Goal: Transaction & Acquisition: Download file/media

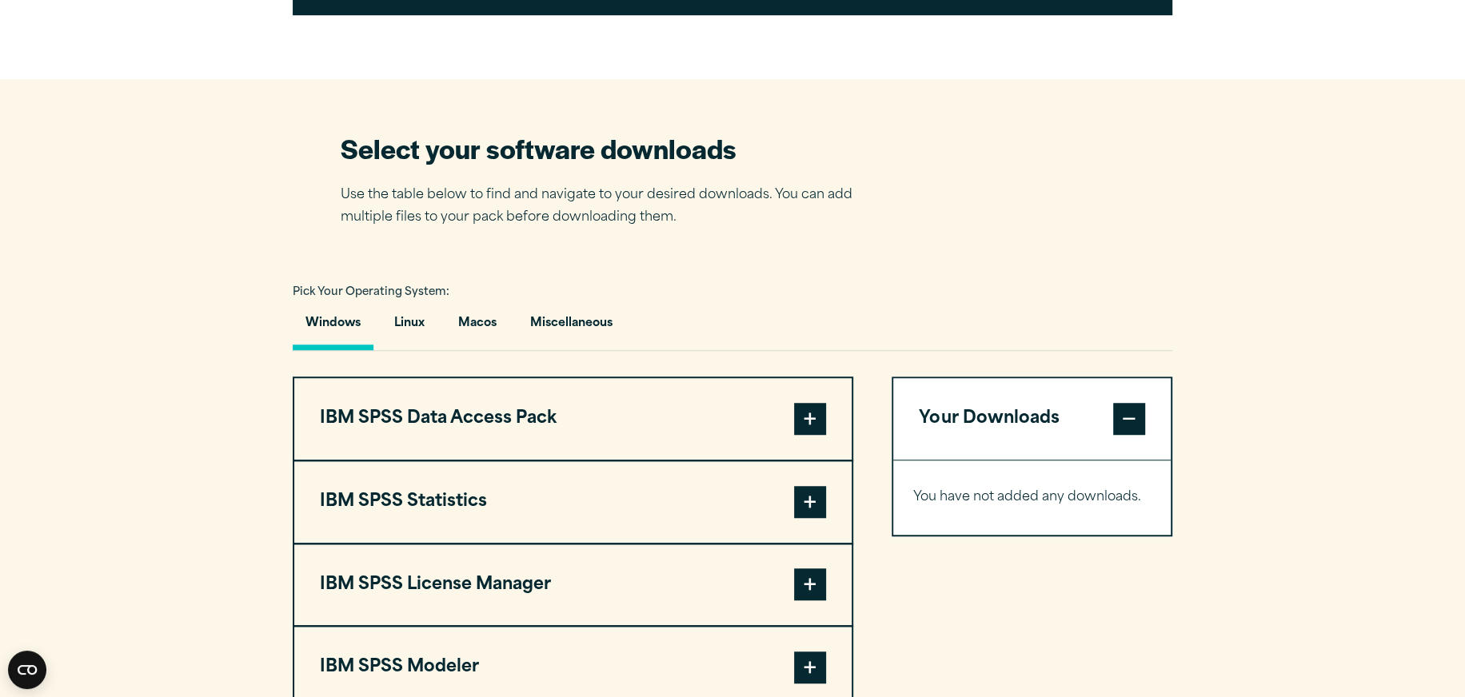
scroll to position [879, 0]
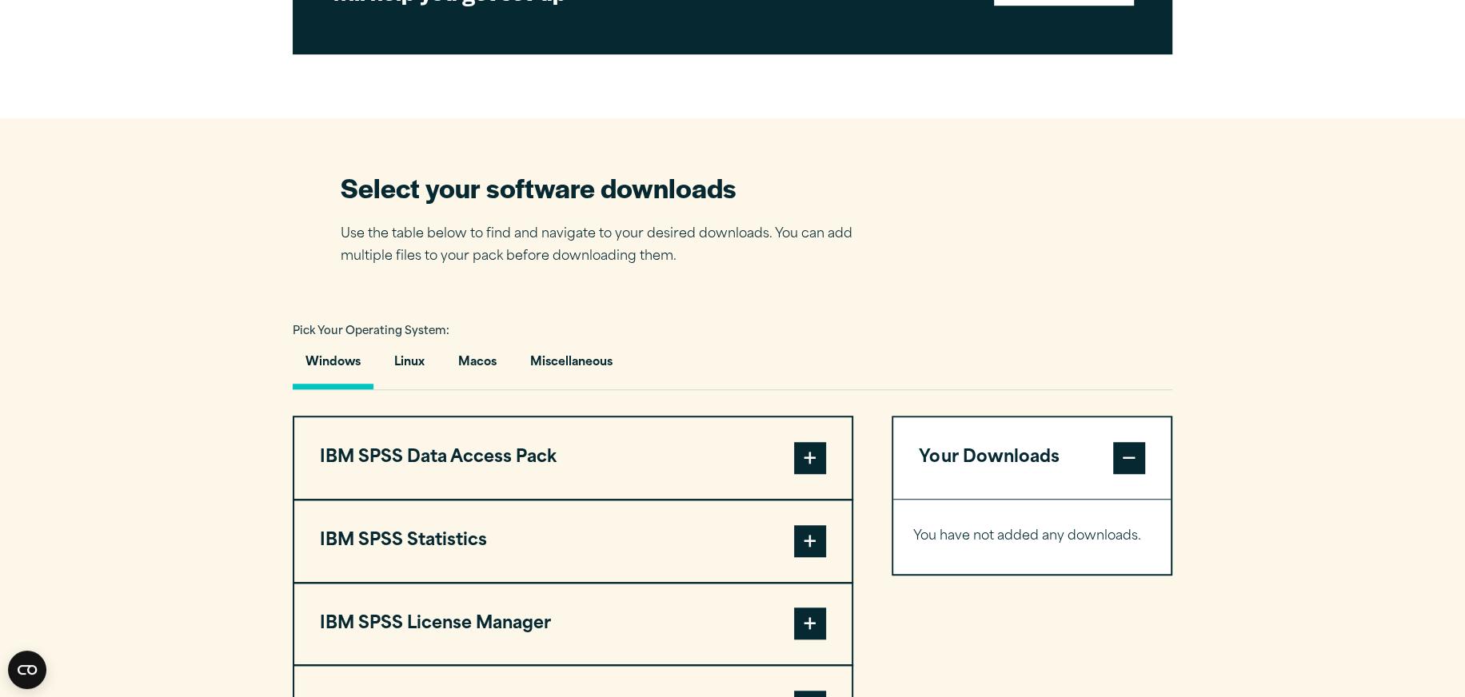
click at [334, 358] on button "Windows" at bounding box center [333, 367] width 81 height 46
click at [791, 264] on p "Use the table below to find and navigate to your desired downloads. You can add…" at bounding box center [609, 246] width 536 height 46
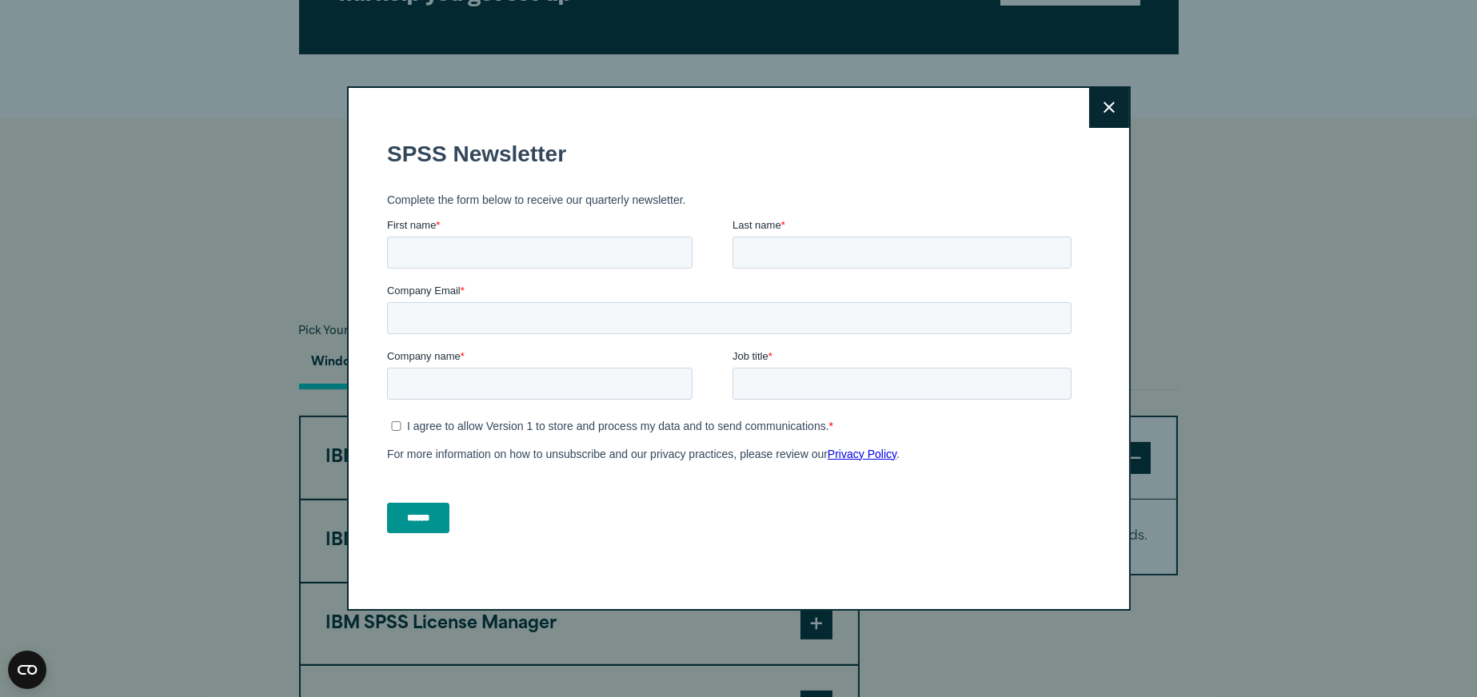
click at [1115, 100] on button "Close" at bounding box center [1109, 108] width 40 height 40
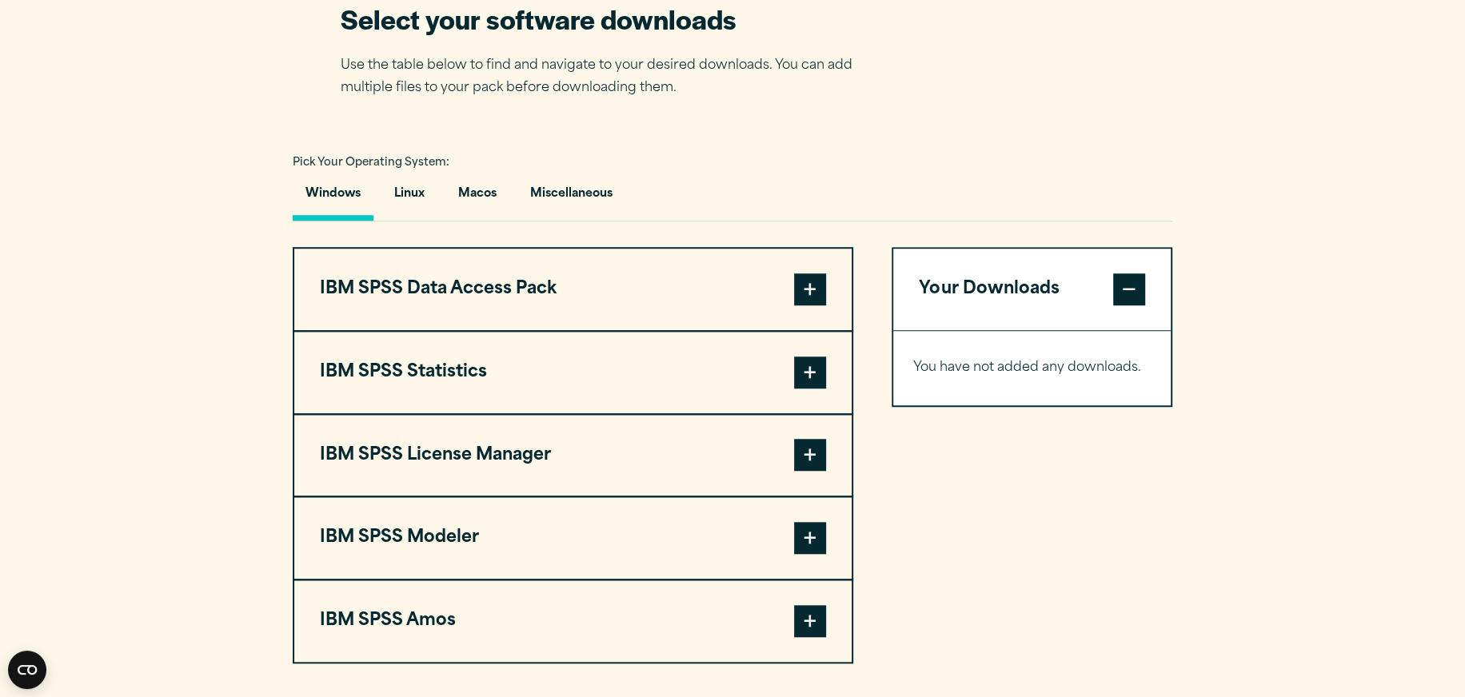
scroll to position [719, 0]
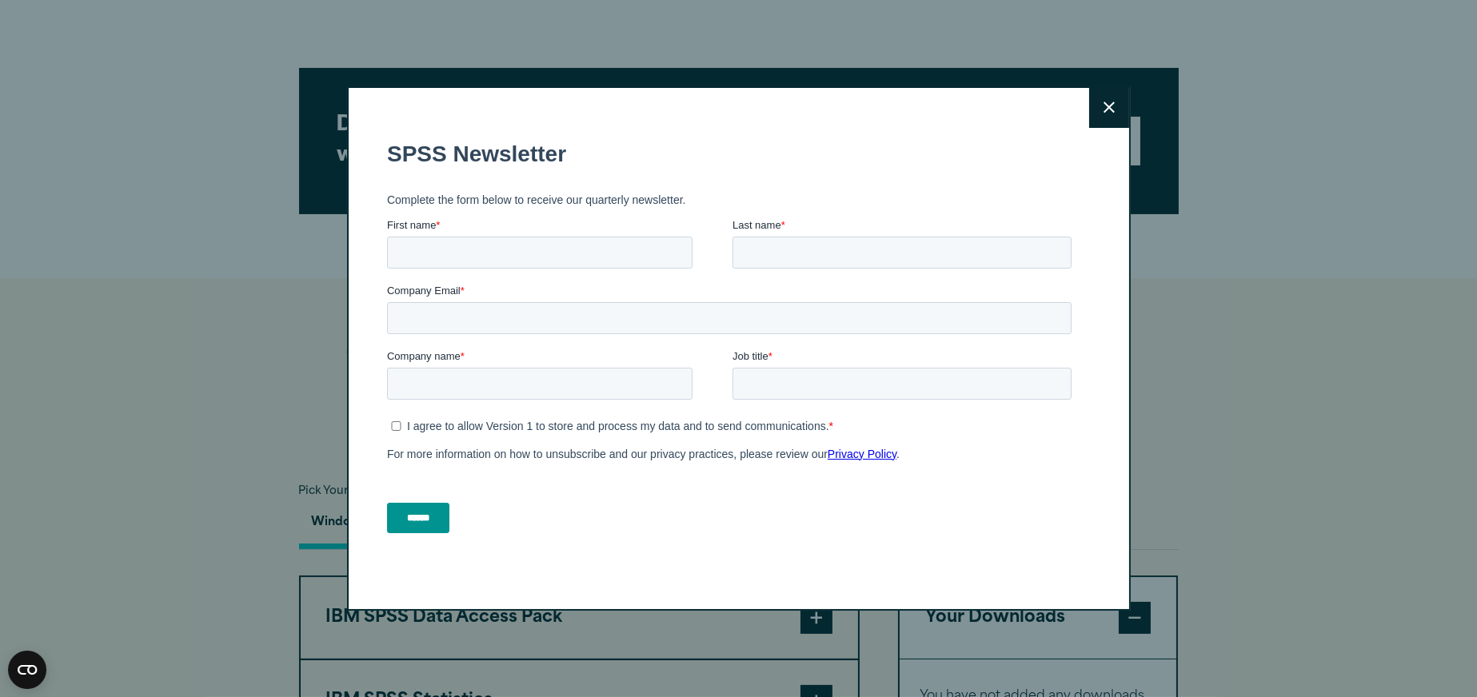
click at [1104, 110] on icon at bounding box center [1108, 107] width 11 height 11
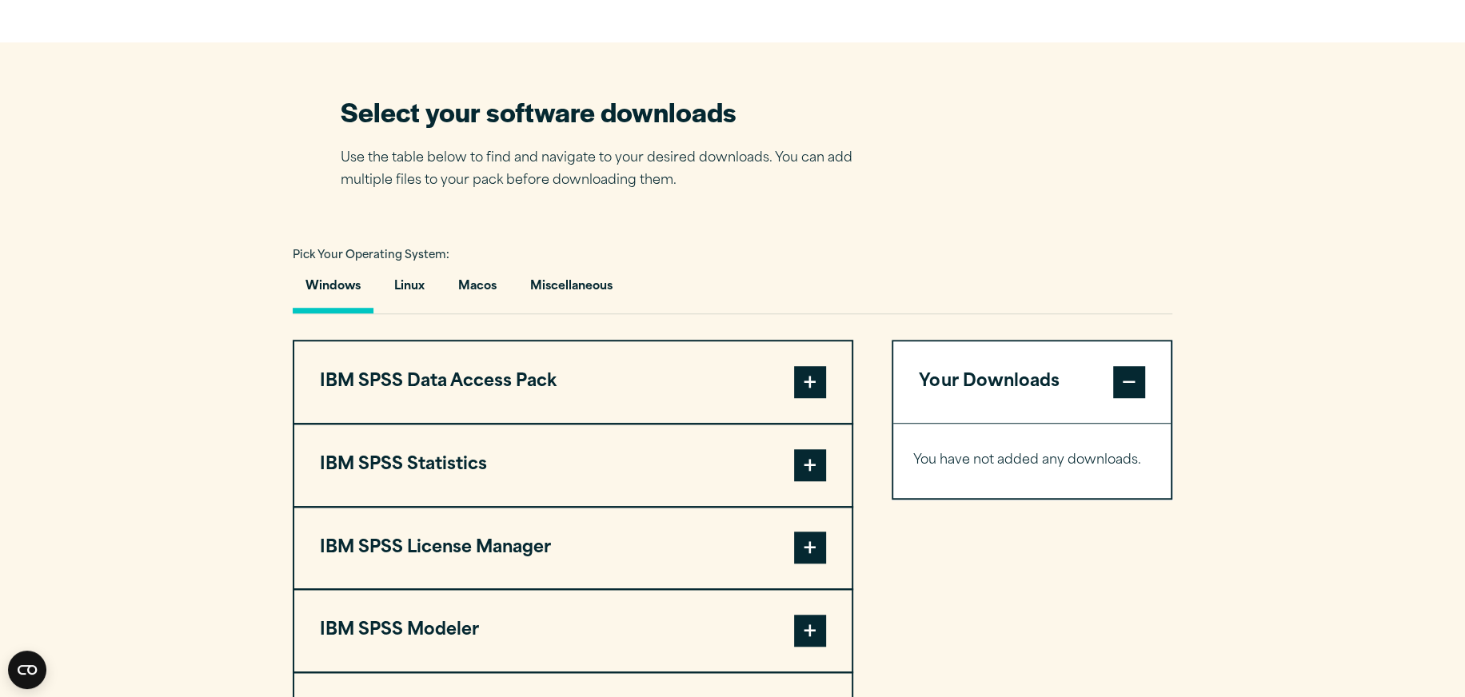
scroll to position [959, 0]
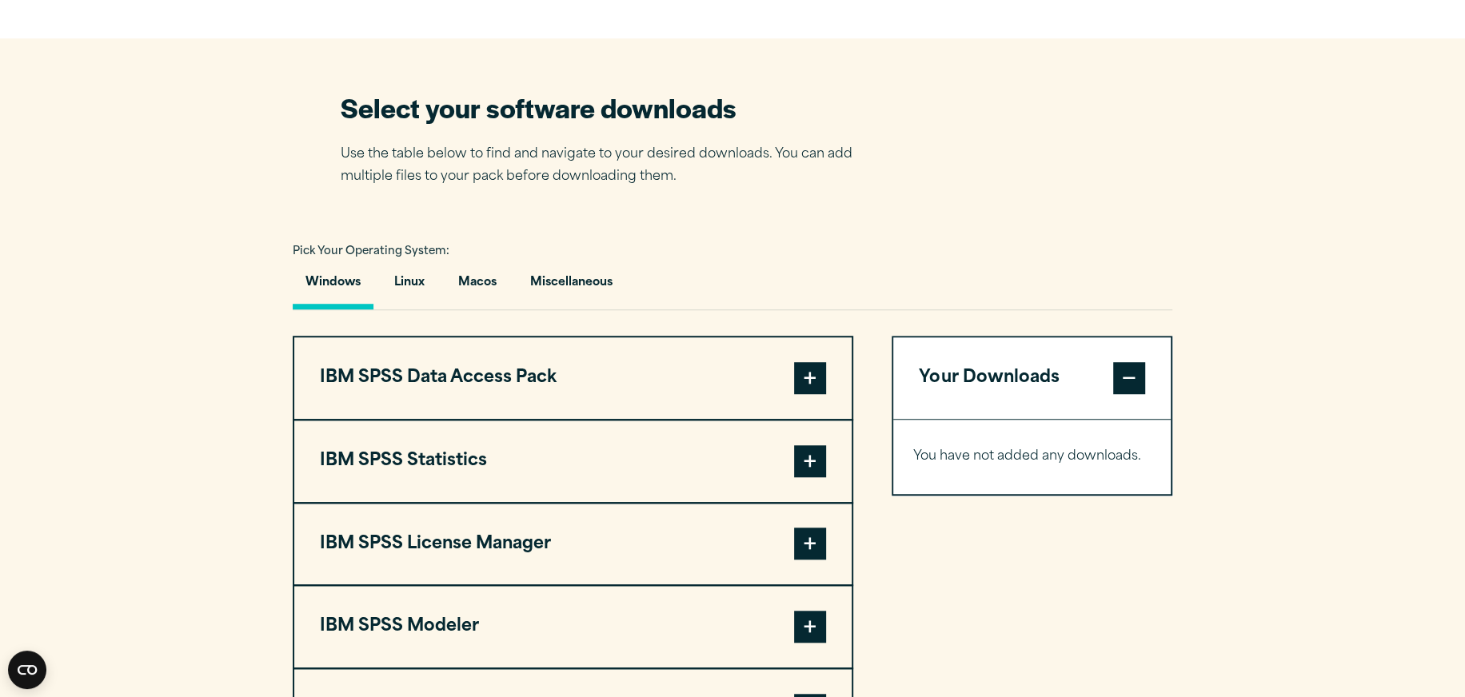
click at [819, 459] on span at bounding box center [810, 461] width 32 height 32
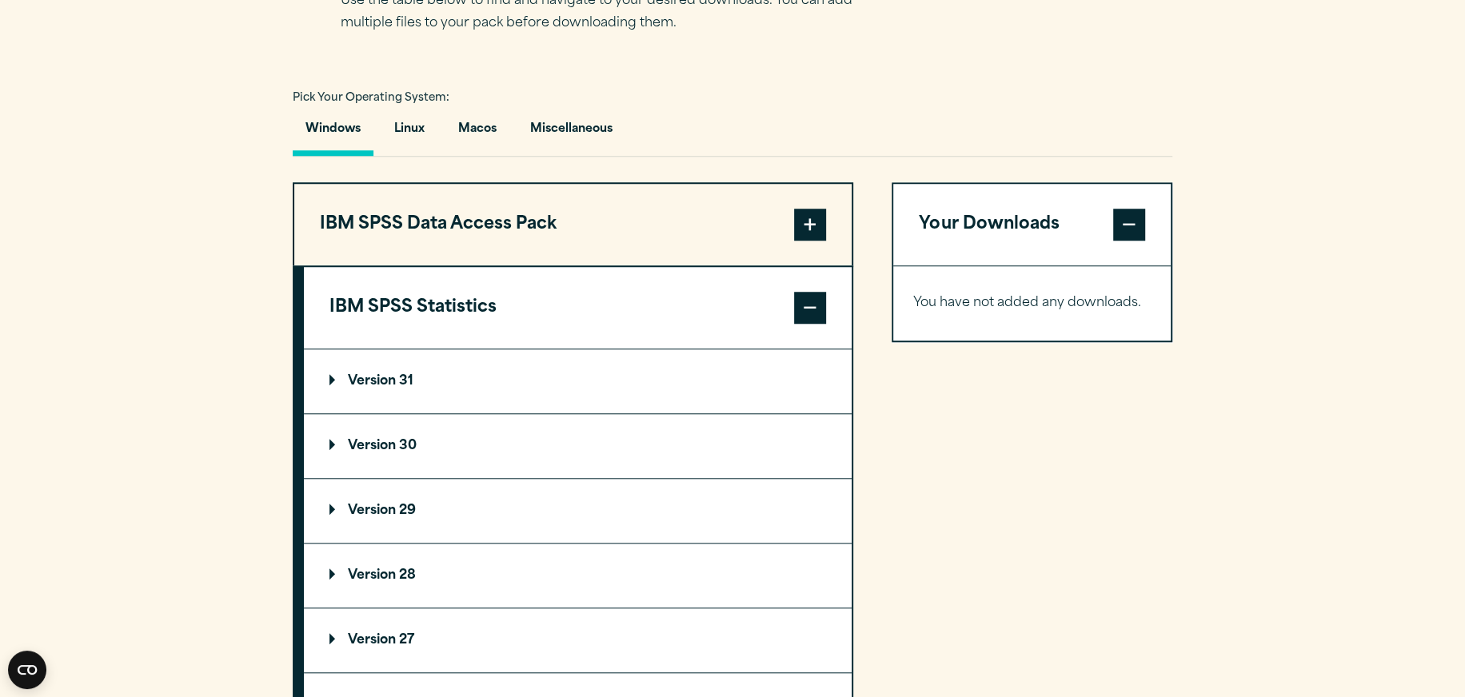
scroll to position [1119, 0]
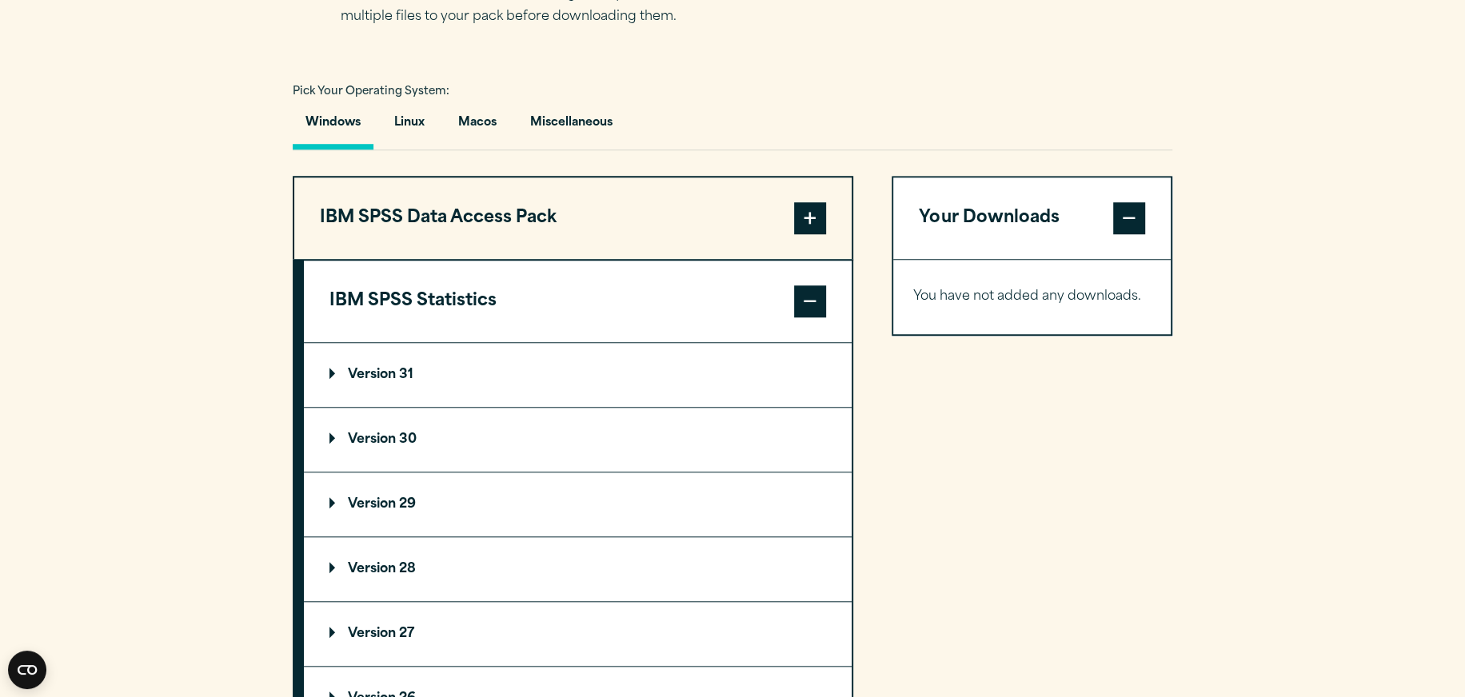
click at [373, 438] on p "Version 30" at bounding box center [372, 439] width 87 height 13
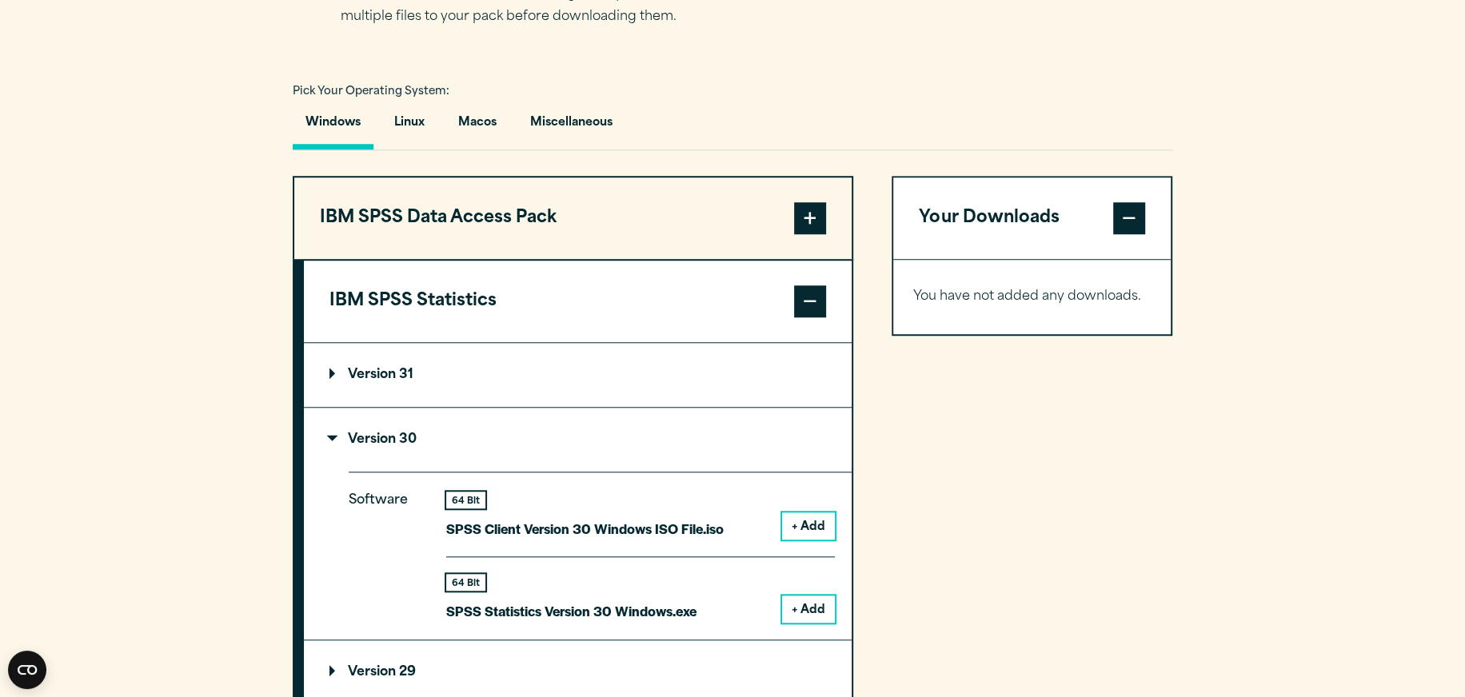
click at [799, 603] on button "+ Add" at bounding box center [808, 609] width 53 height 27
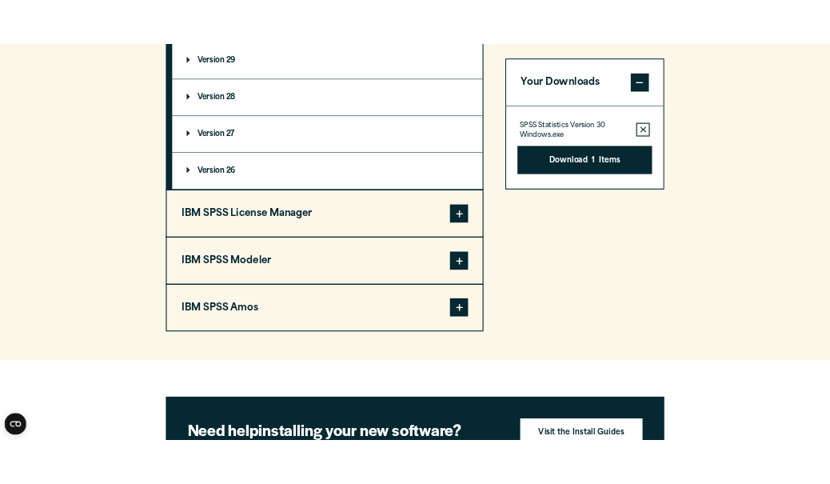
scroll to position [1519, 0]
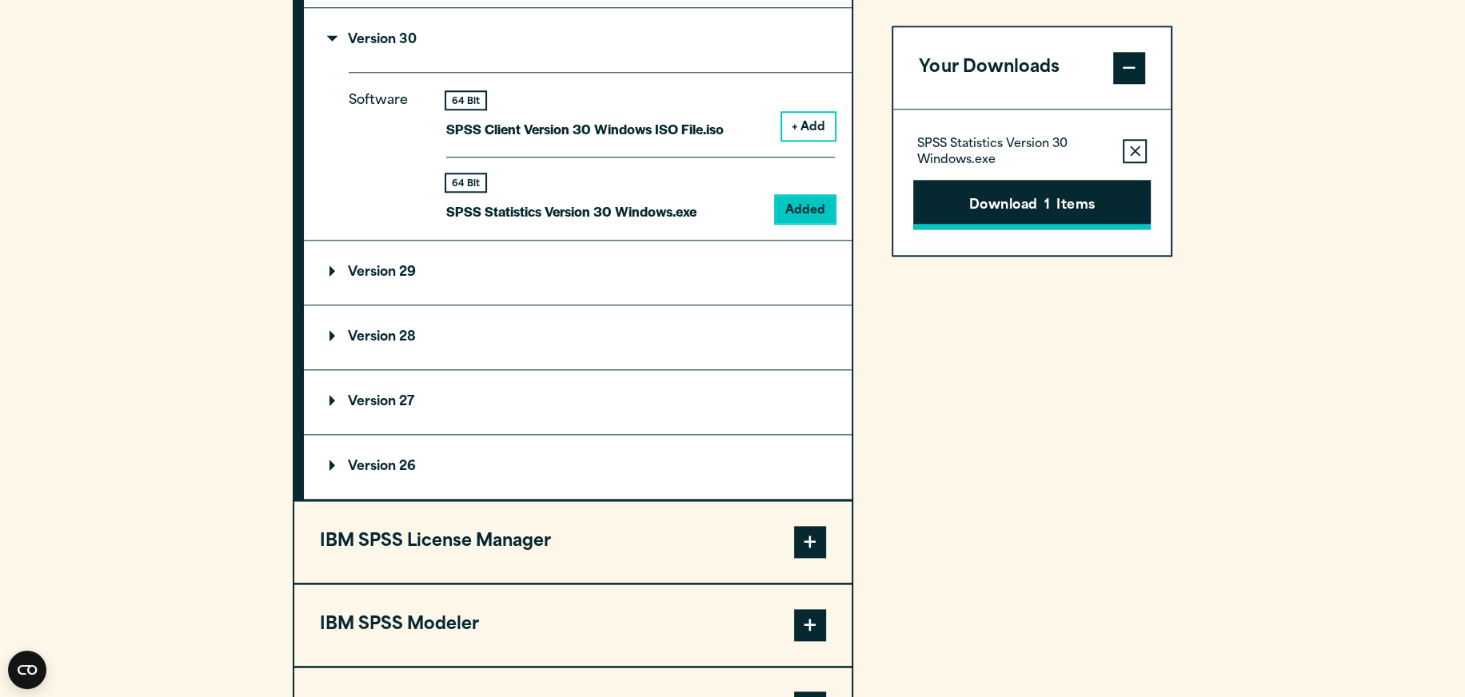
click at [1071, 209] on button "Download 1 Items" at bounding box center [1031, 205] width 237 height 50
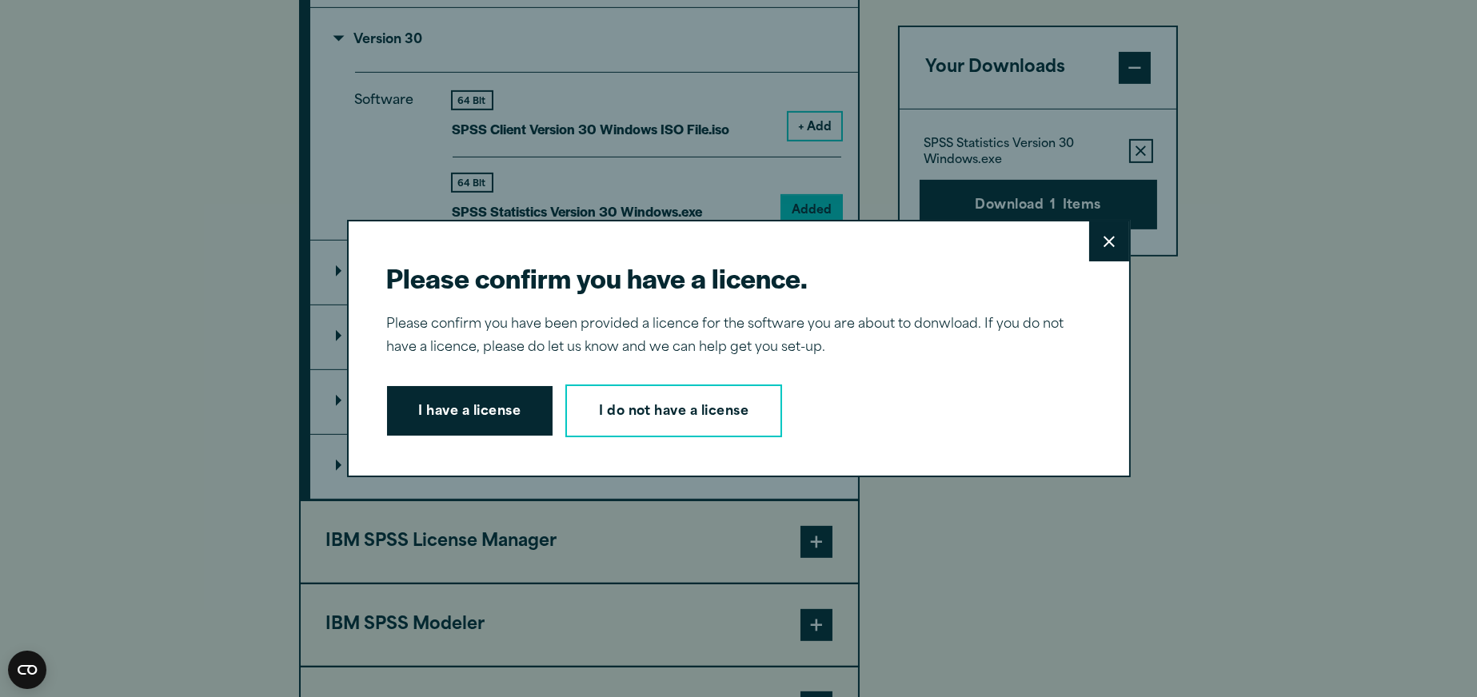
click at [478, 410] on button "I have a license" at bounding box center [470, 411] width 166 height 50
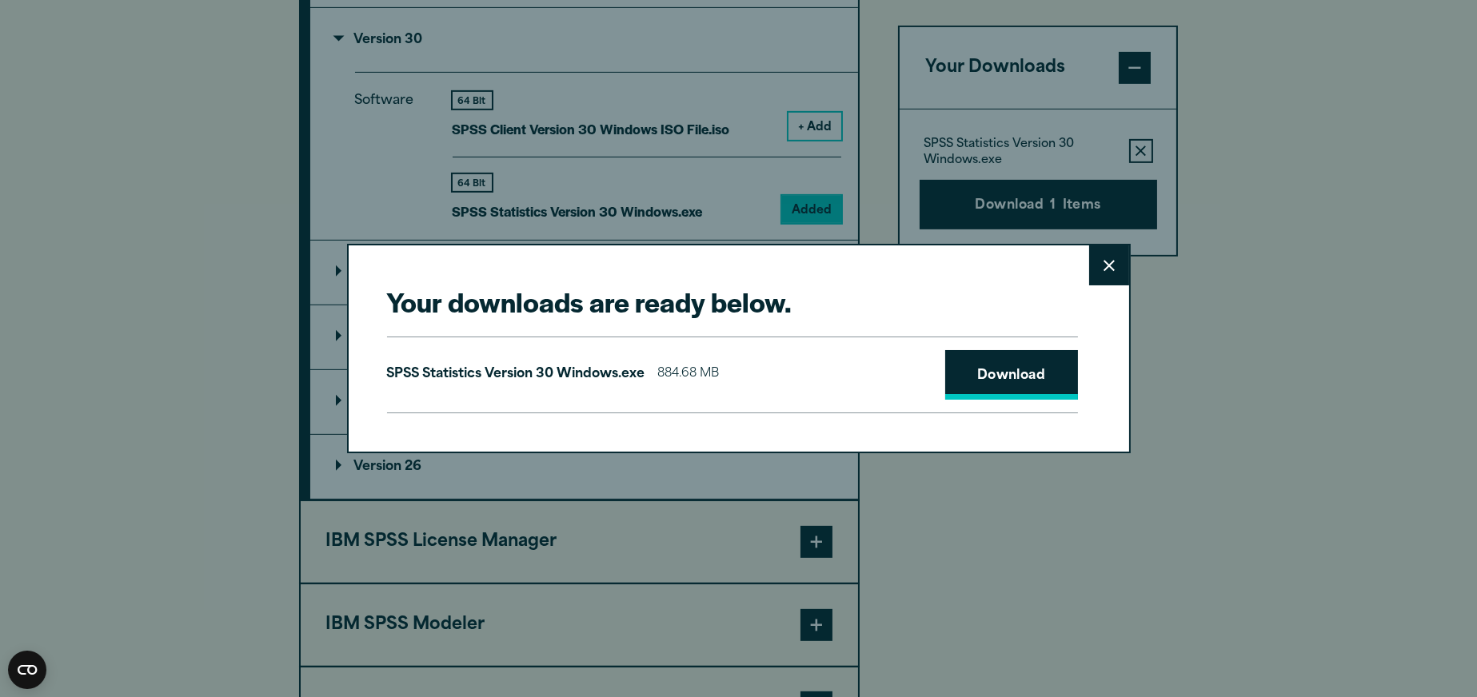
click at [981, 383] on link "Download" at bounding box center [1011, 375] width 133 height 50
drag, startPoint x: 369, startPoint y: 355, endPoint x: 640, endPoint y: 369, distance: 270.6
click at [640, 369] on div "Your downloads are ready below. Close SPSS Statistics Version 30 Windows.exe 88…" at bounding box center [738, 348] width 783 height 209
copy p "SPSS Statistics Version 30 Windows.exe"
click at [1226, 407] on div "Your downloads are ready below. Close SPSS Statistics Version 30 Windows.exe 88…" at bounding box center [738, 348] width 1477 height 697
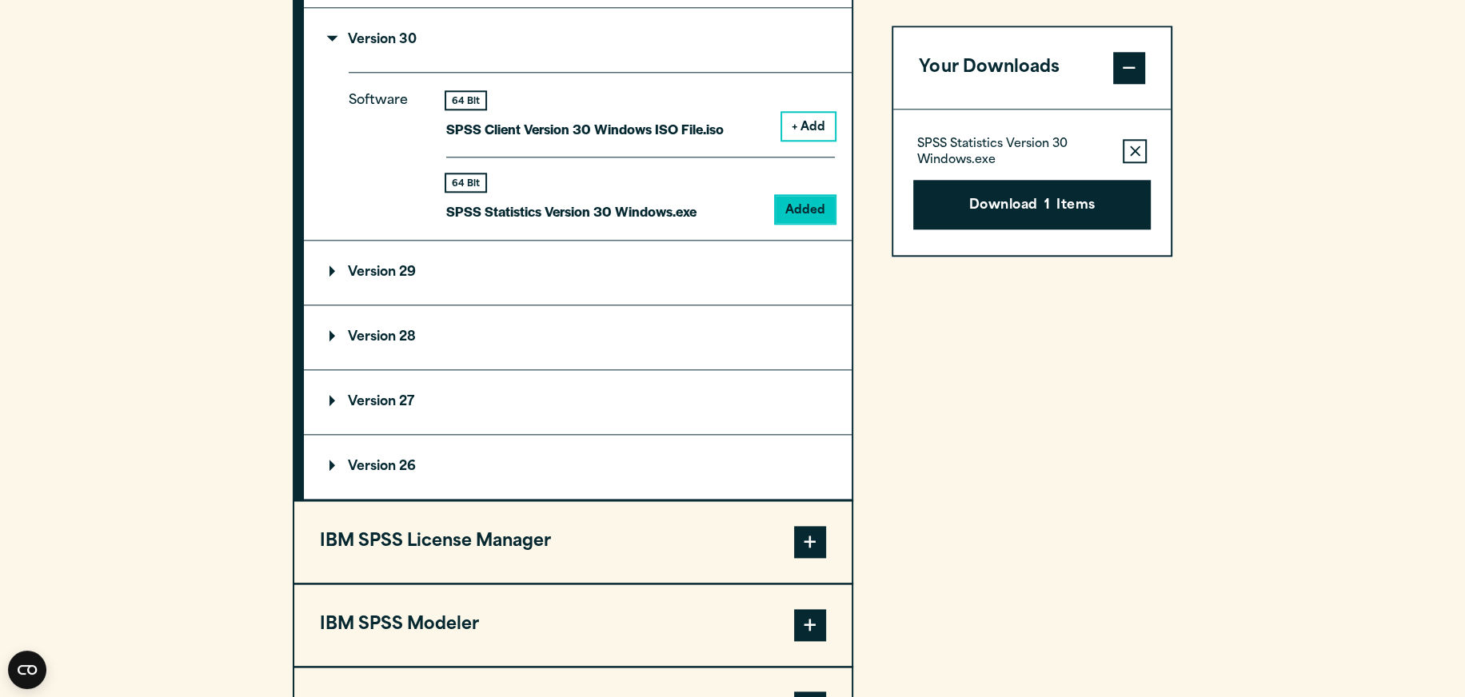
click at [1199, 540] on section "Select your software downloads Use the table below to find and navigate to your…" at bounding box center [732, 140] width 1465 height 1322
